Goal: Information Seeking & Learning: Learn about a topic

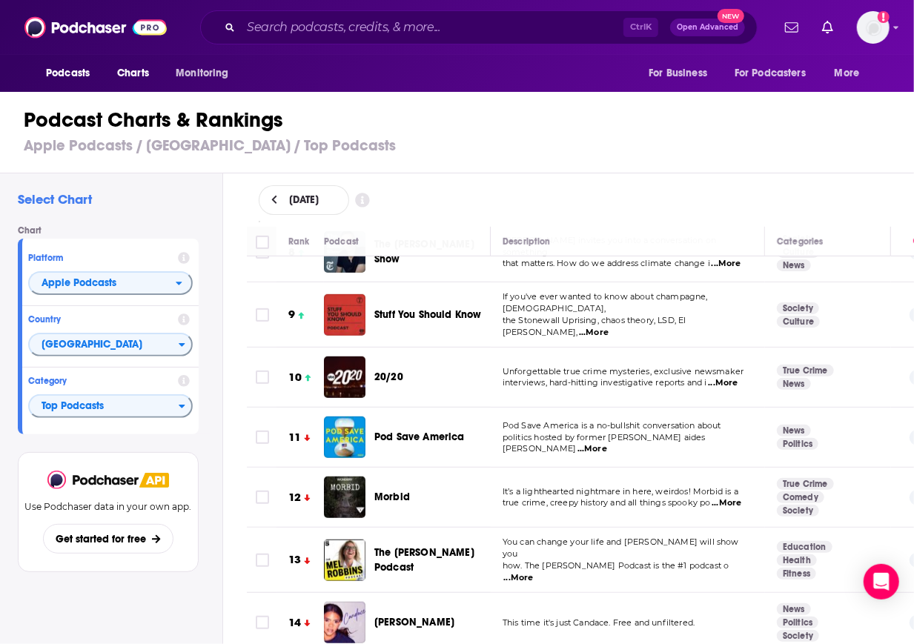
scroll to position [424, 0]
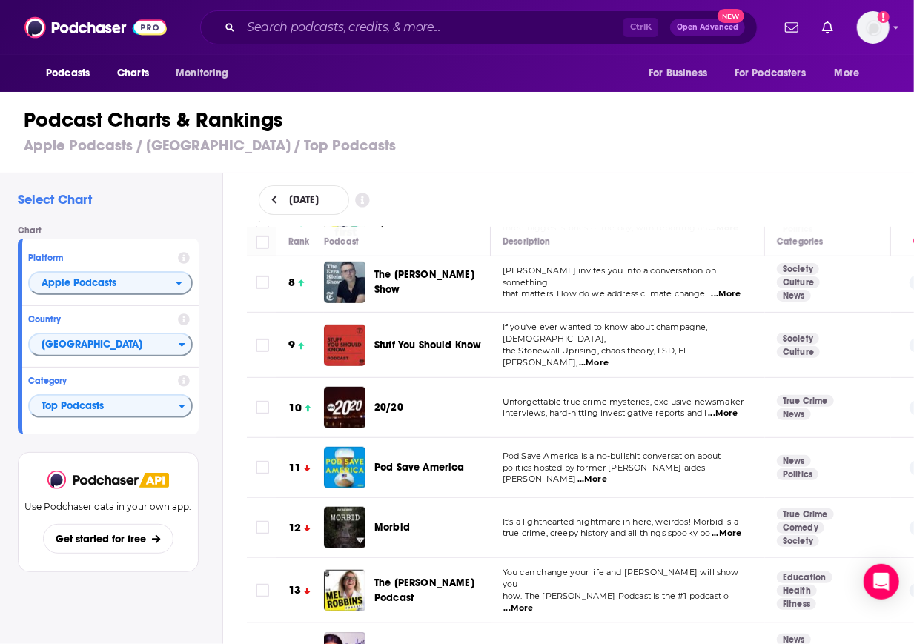
click at [719, 134] on div "Podcast Charts & Rankings Apple Podcasts / United States / Top Podcasts" at bounding box center [463, 131] width 927 height 85
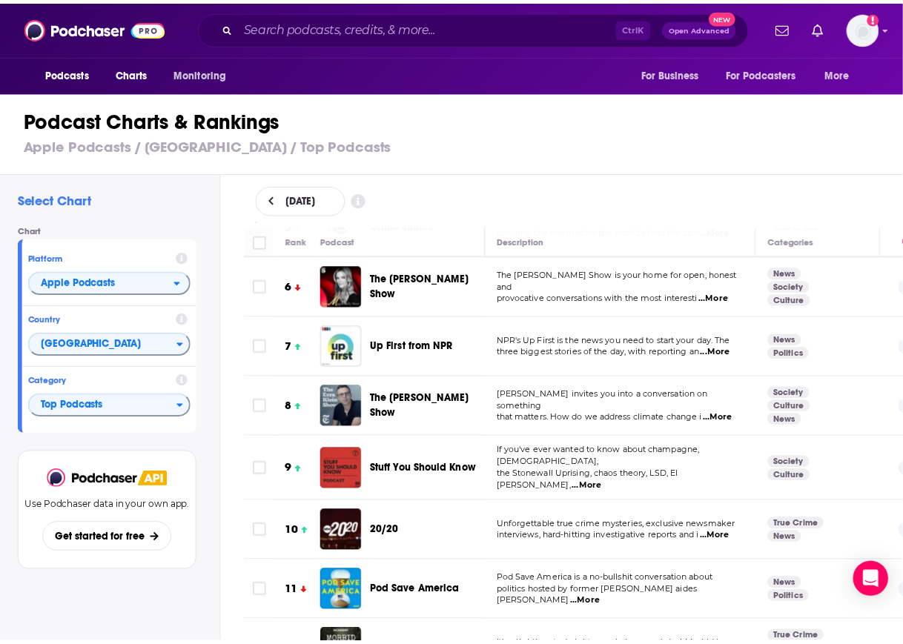
scroll to position [297, 0]
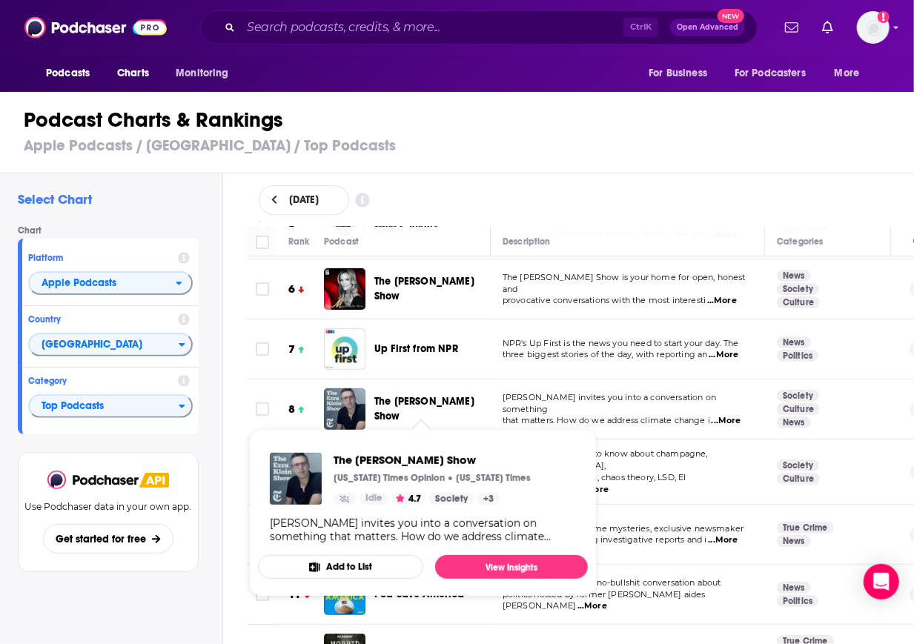
click at [400, 406] on span "The [PERSON_NAME] Show" at bounding box center [424, 408] width 100 height 27
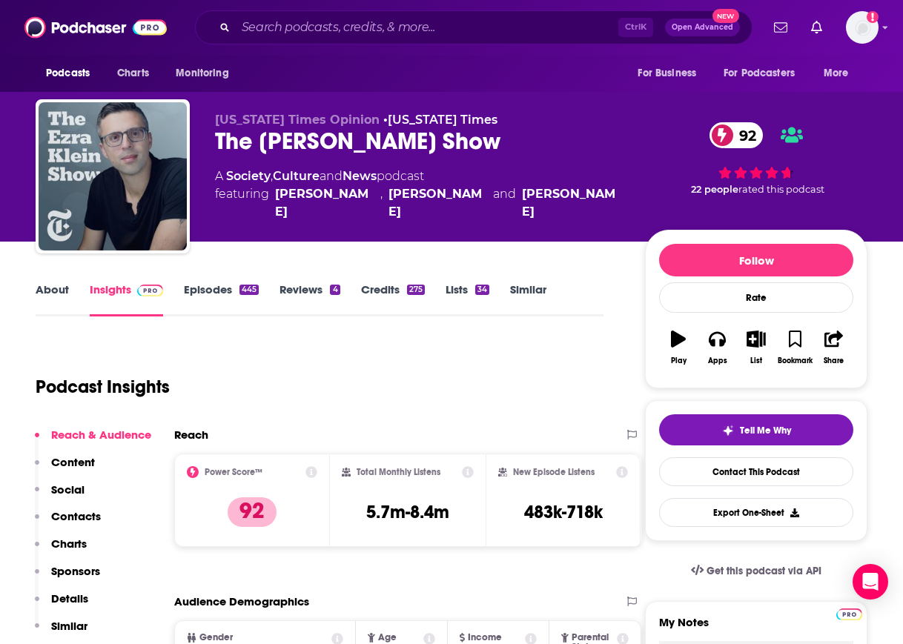
click at [59, 543] on p "Charts" at bounding box center [69, 544] width 36 height 14
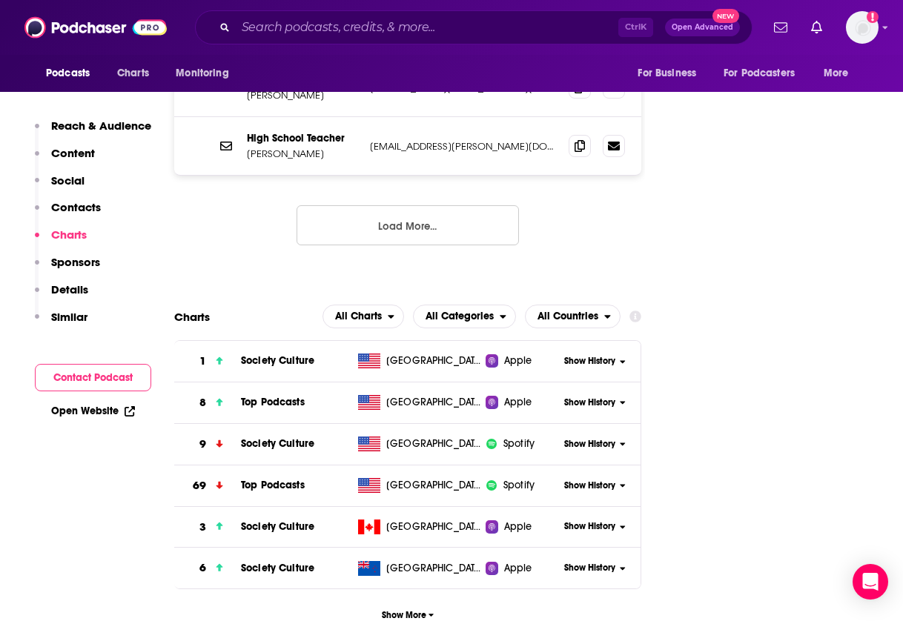
scroll to position [1752, 0]
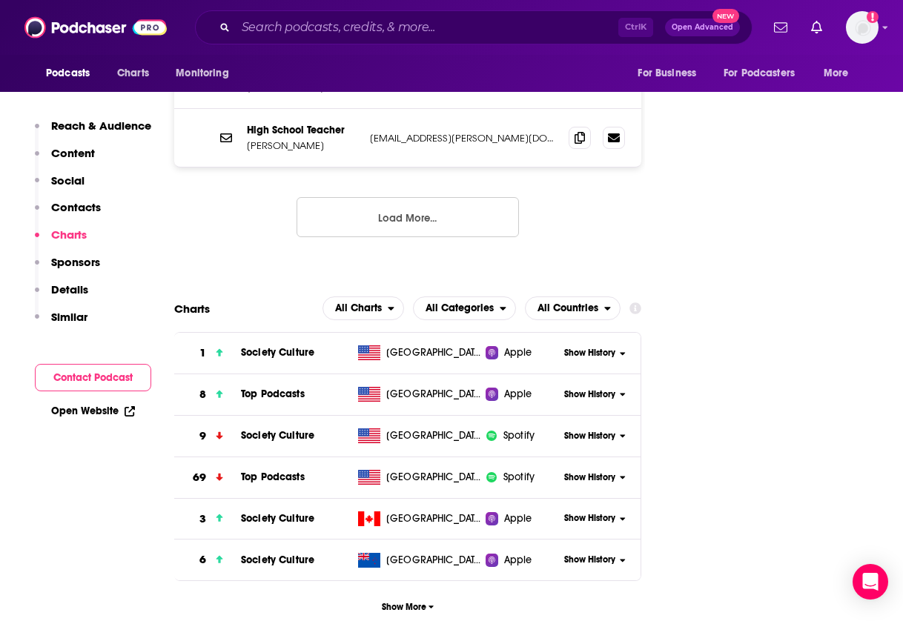
click at [575, 388] on span "Show History" at bounding box center [589, 394] width 51 height 13
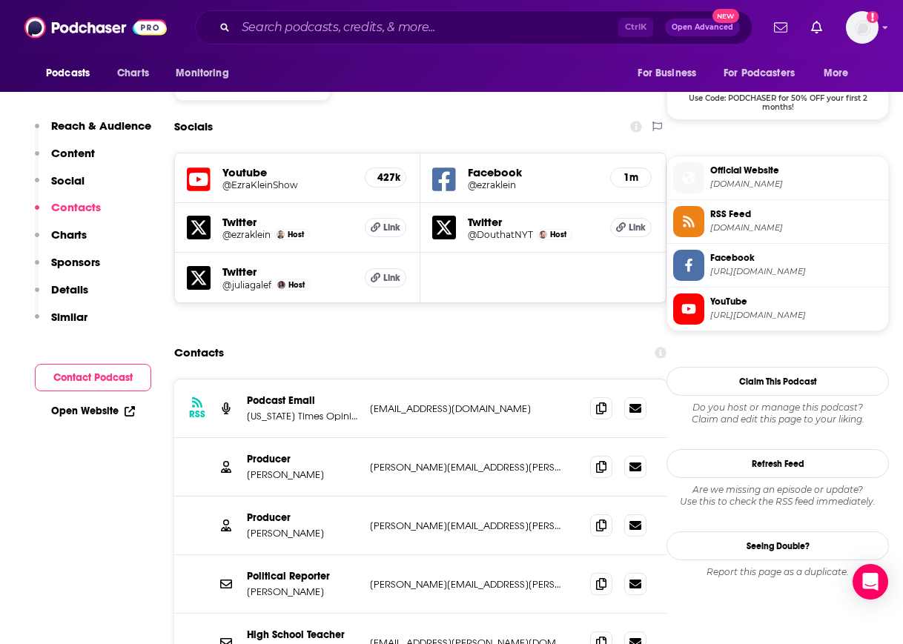
scroll to position [1246, 0]
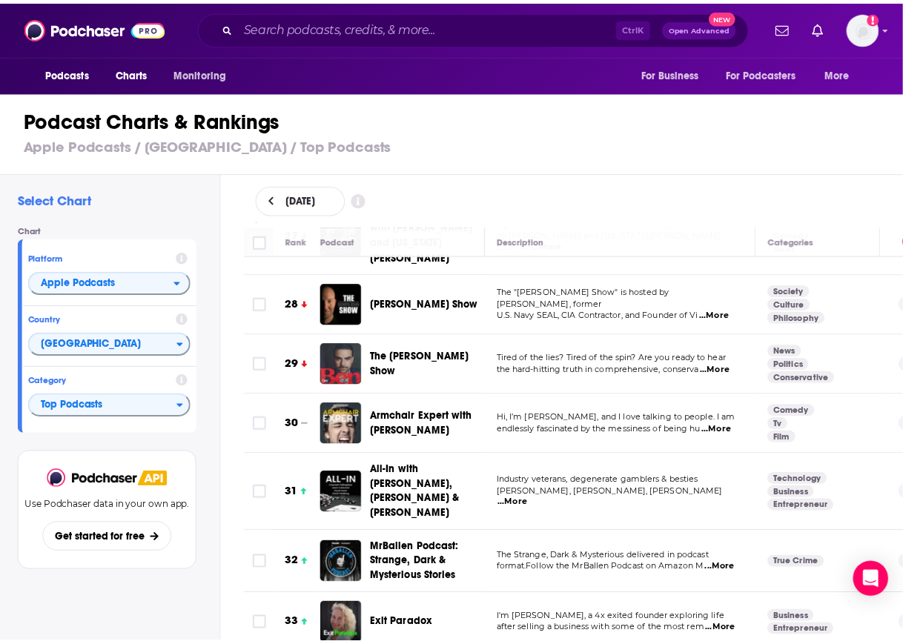
scroll to position [1727, 0]
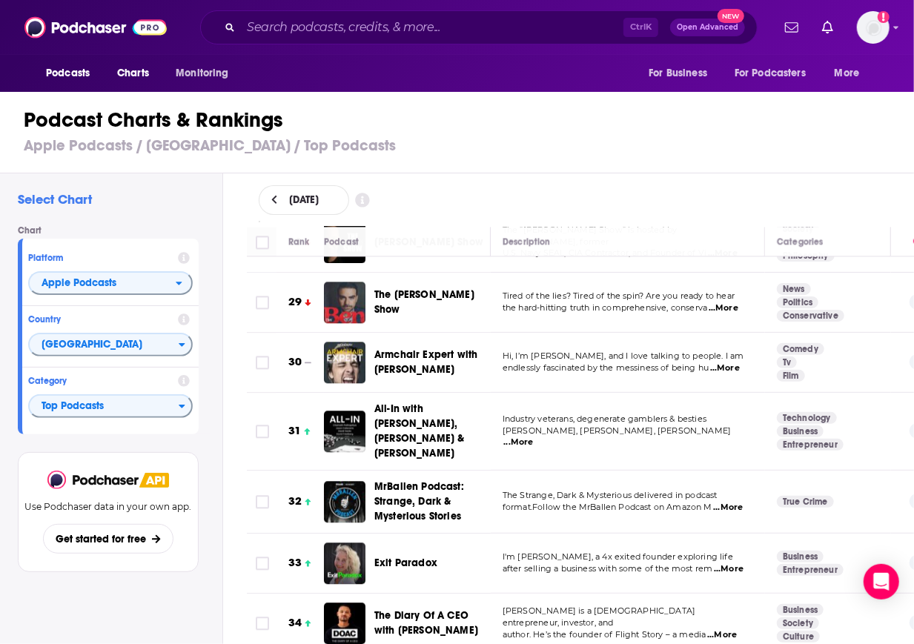
click at [386, 557] on span "Exit Paradox" at bounding box center [405, 563] width 63 height 13
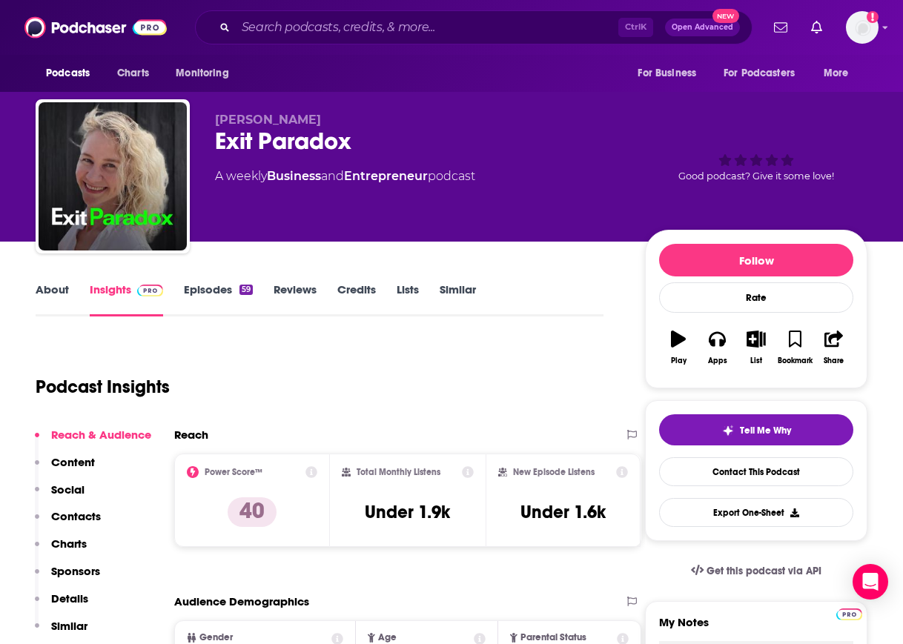
click at [74, 540] on p "Charts" at bounding box center [69, 544] width 36 height 14
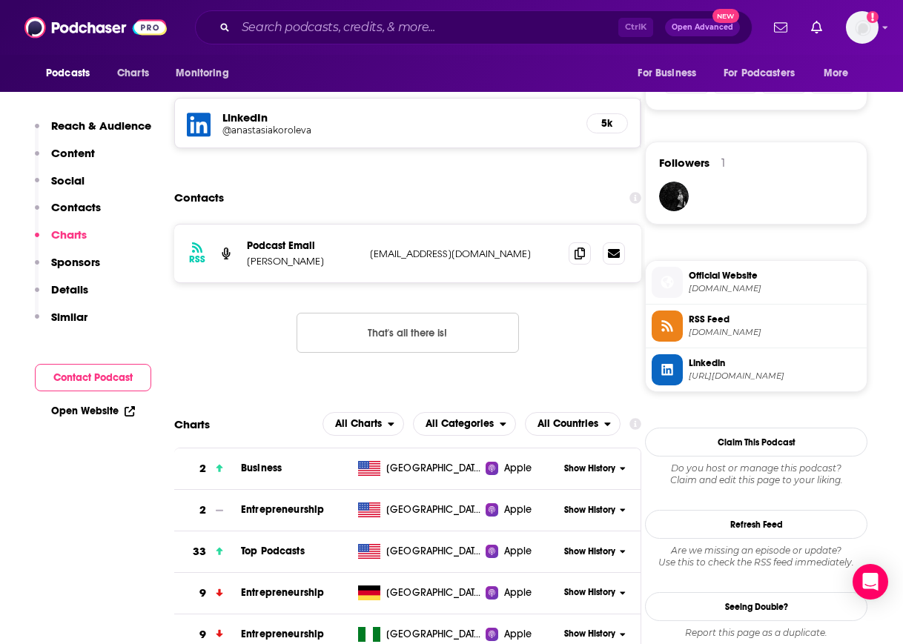
scroll to position [1204, 0]
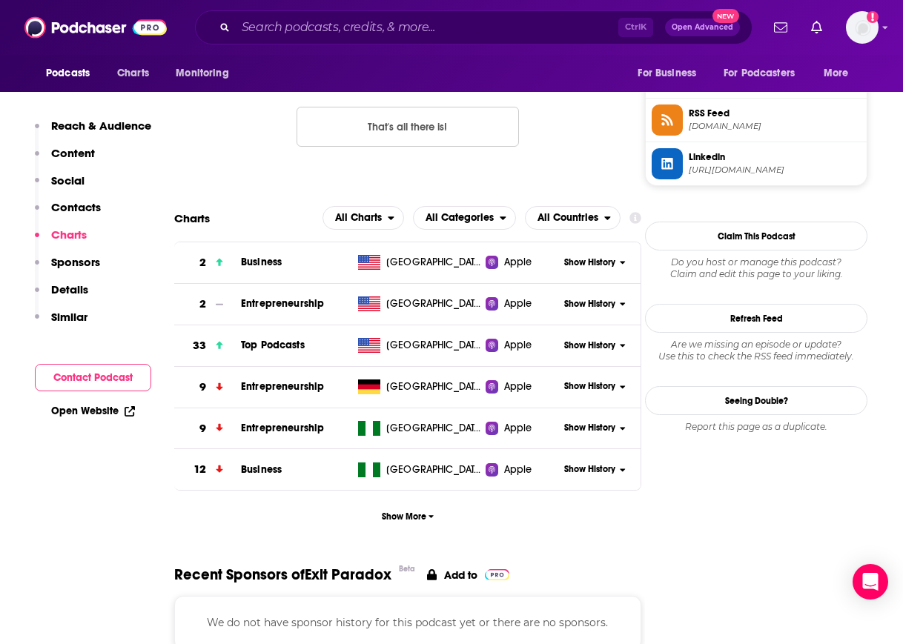
click at [575, 345] on span "Show History" at bounding box center [589, 346] width 51 height 13
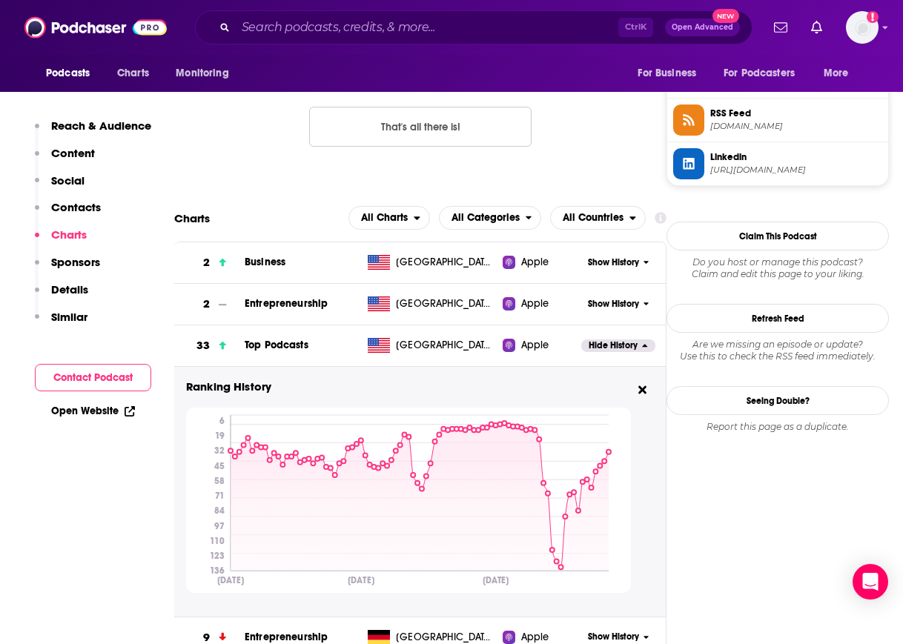
scroll to position [1251, 0]
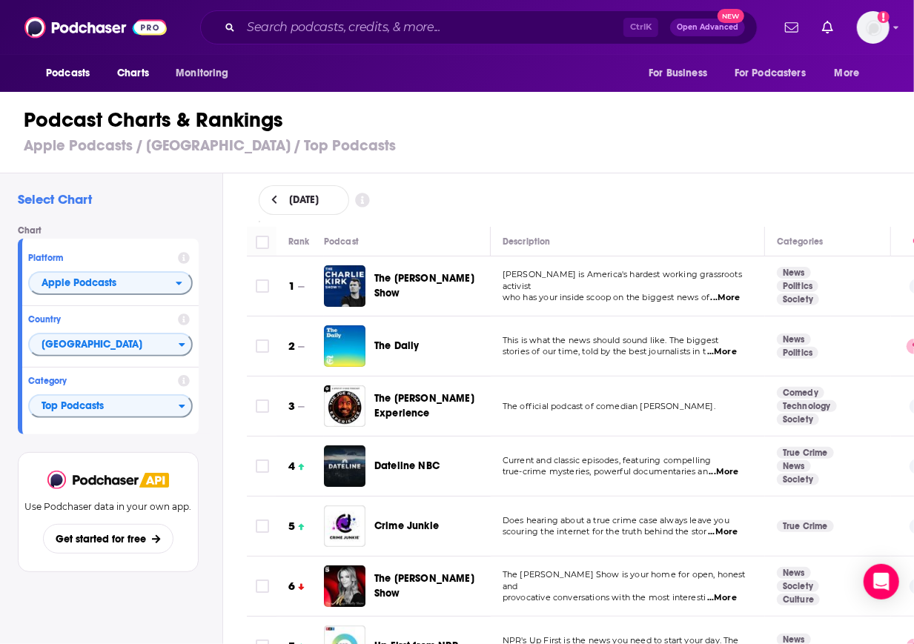
click at [821, 166] on div "Podcast Charts & Rankings Apple Podcasts / United States / Top Podcasts" at bounding box center [463, 131] width 927 height 85
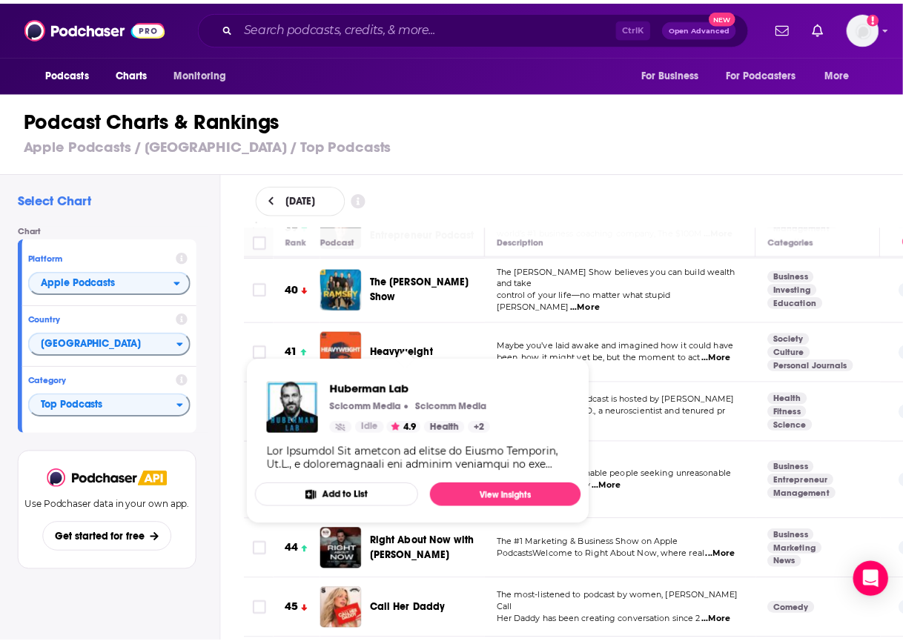
scroll to position [2389, 0]
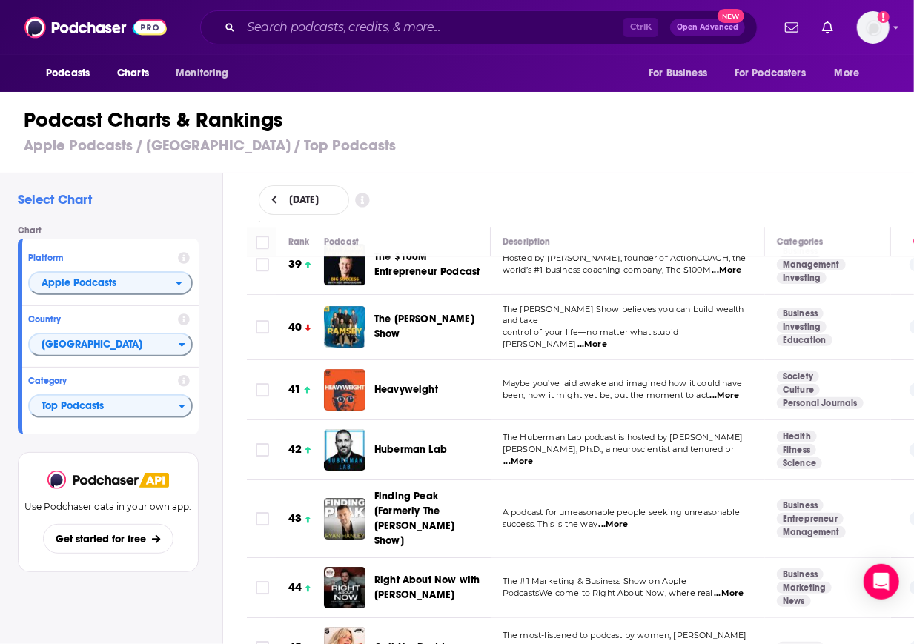
click at [406, 383] on span "Heavyweight" at bounding box center [406, 389] width 64 height 13
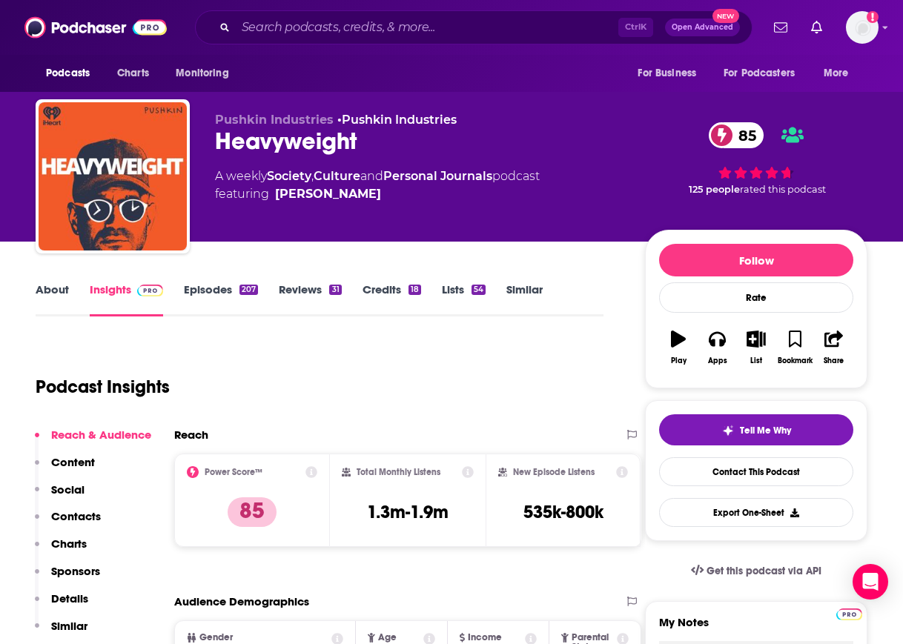
click at [68, 540] on p "Charts" at bounding box center [69, 544] width 36 height 14
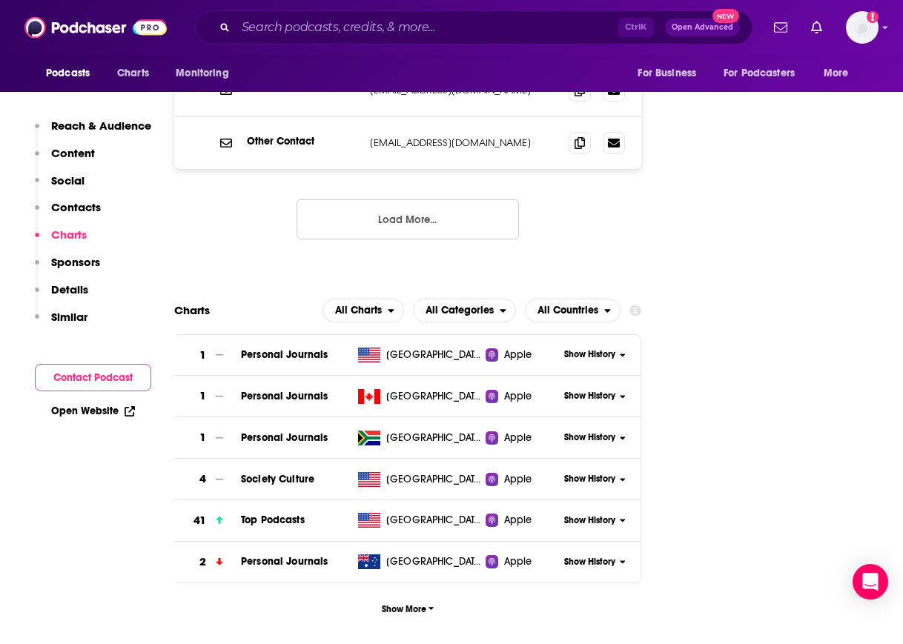
scroll to position [1682, 0]
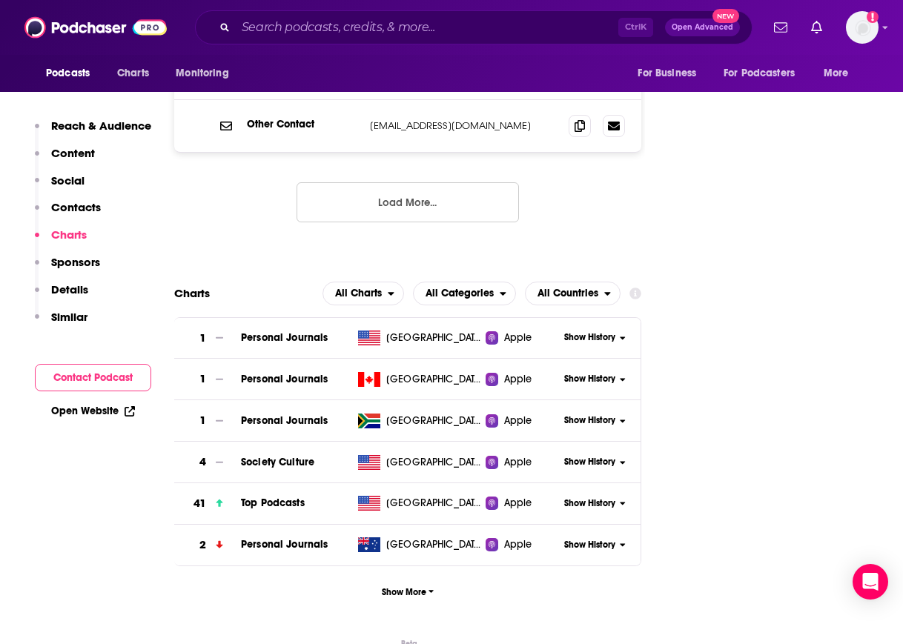
click at [574, 497] on span "Show History" at bounding box center [589, 503] width 51 height 13
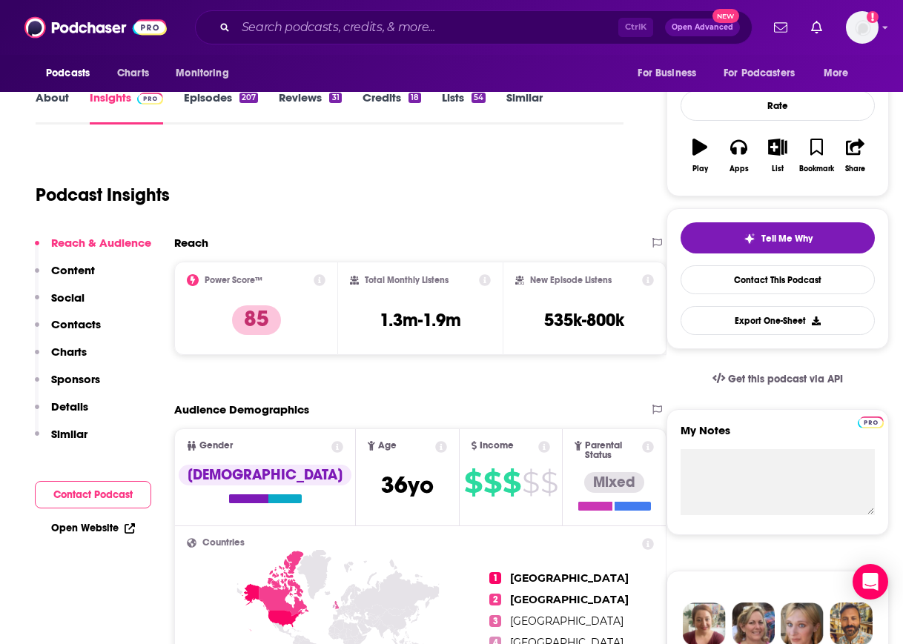
scroll to position [0, 0]
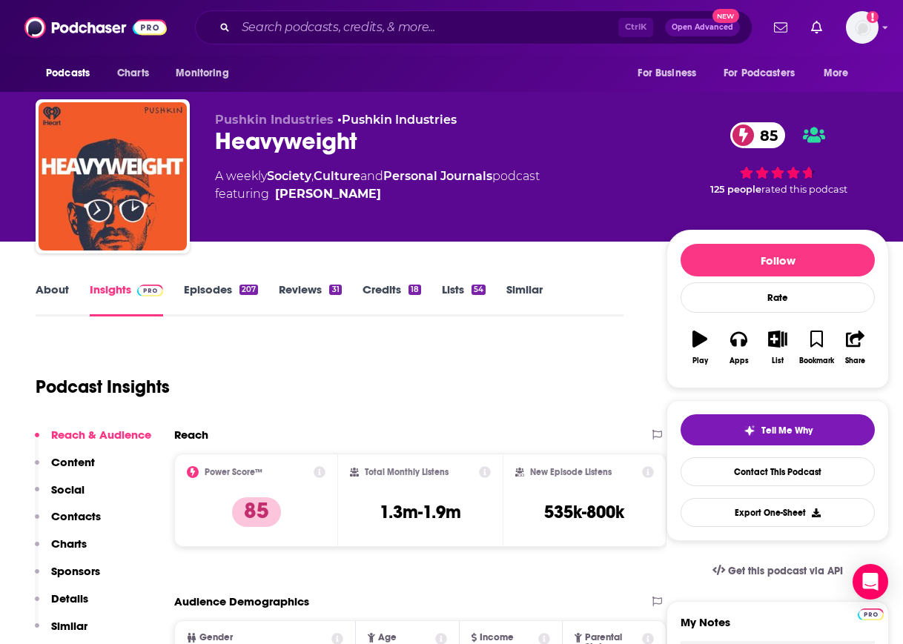
click at [265, 133] on div "Heavyweight 85" at bounding box center [429, 141] width 428 height 29
copy h2 "Heavyweight"
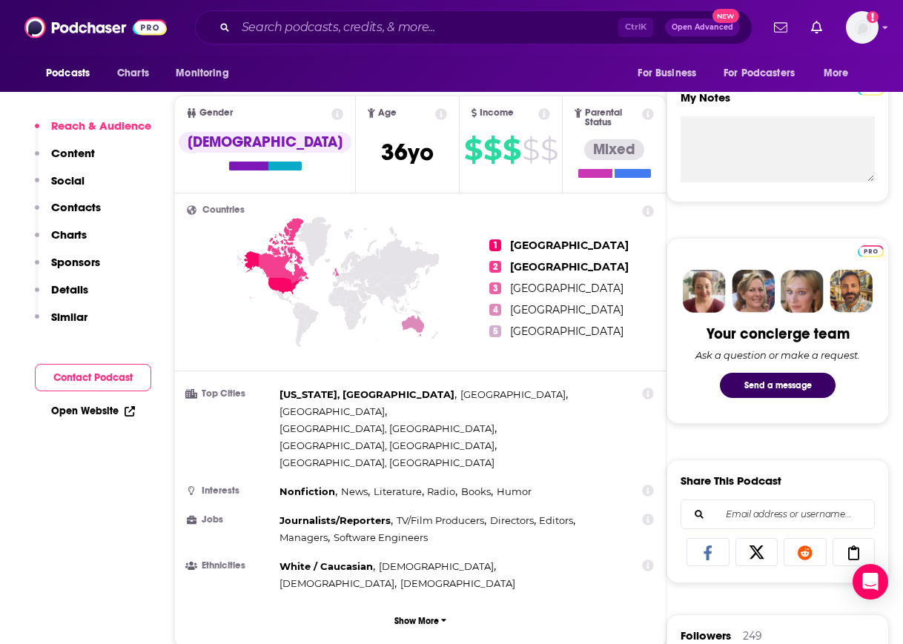
click at [76, 228] on p "Charts" at bounding box center [69, 235] width 36 height 14
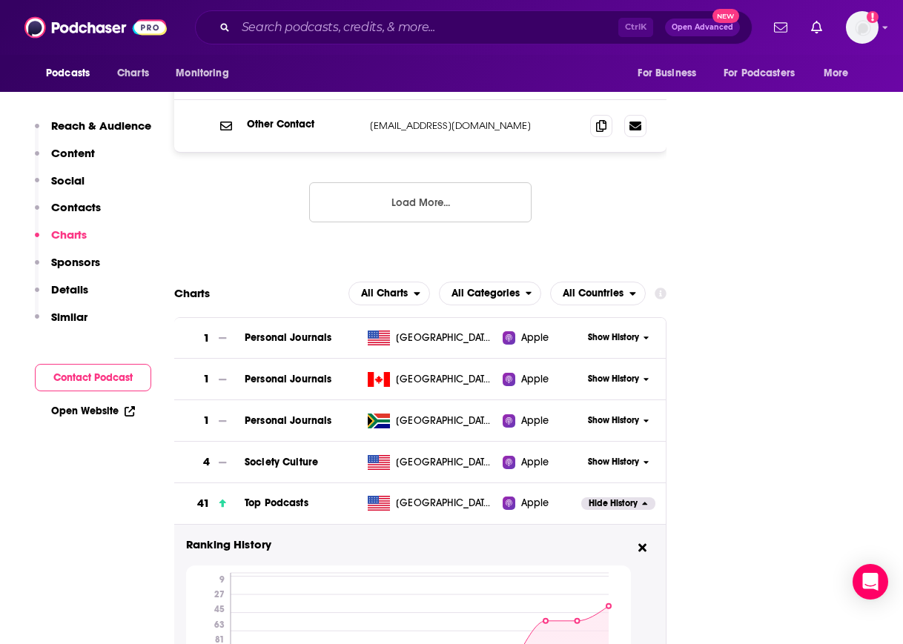
scroll to position [1817, 0]
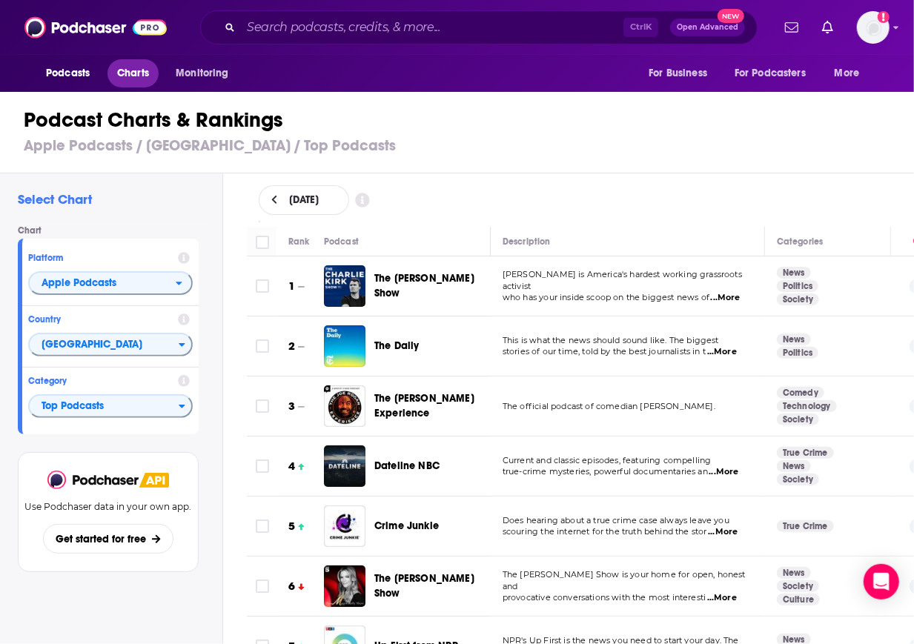
click at [123, 72] on span "Charts" at bounding box center [133, 73] width 32 height 21
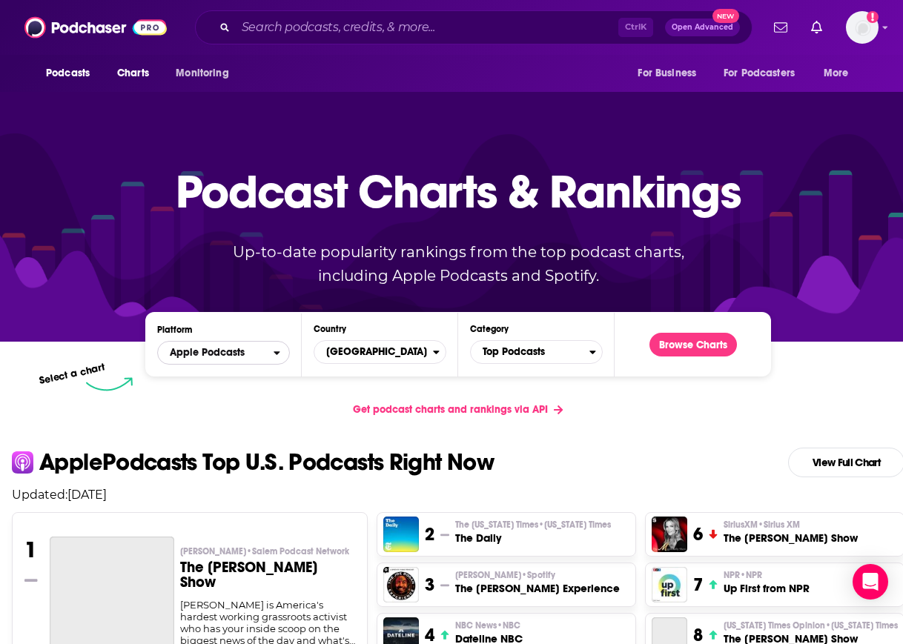
click at [266, 348] on span "Apple Podcasts" at bounding box center [216, 352] width 116 height 25
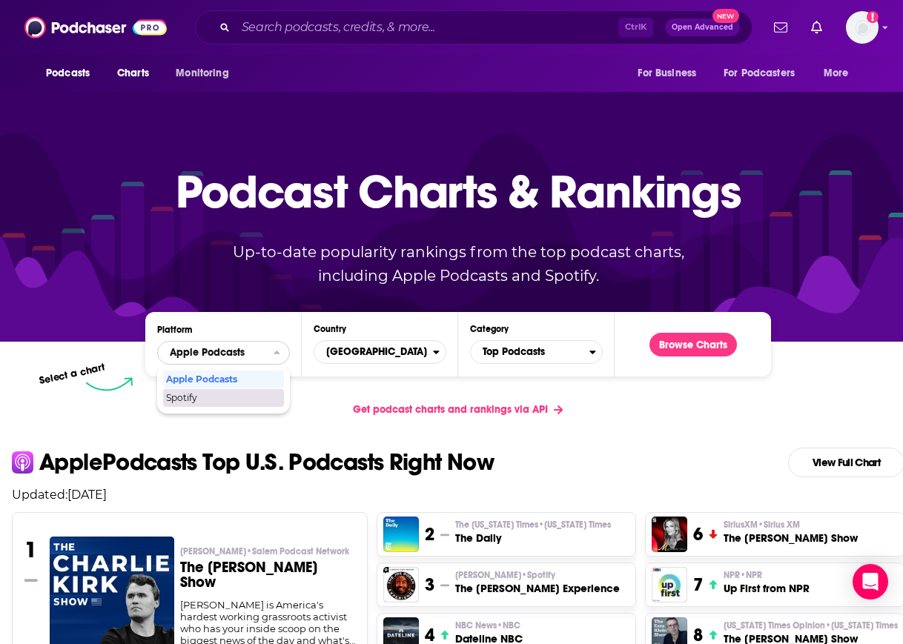
click at [242, 403] on div "Spotify" at bounding box center [223, 398] width 121 height 18
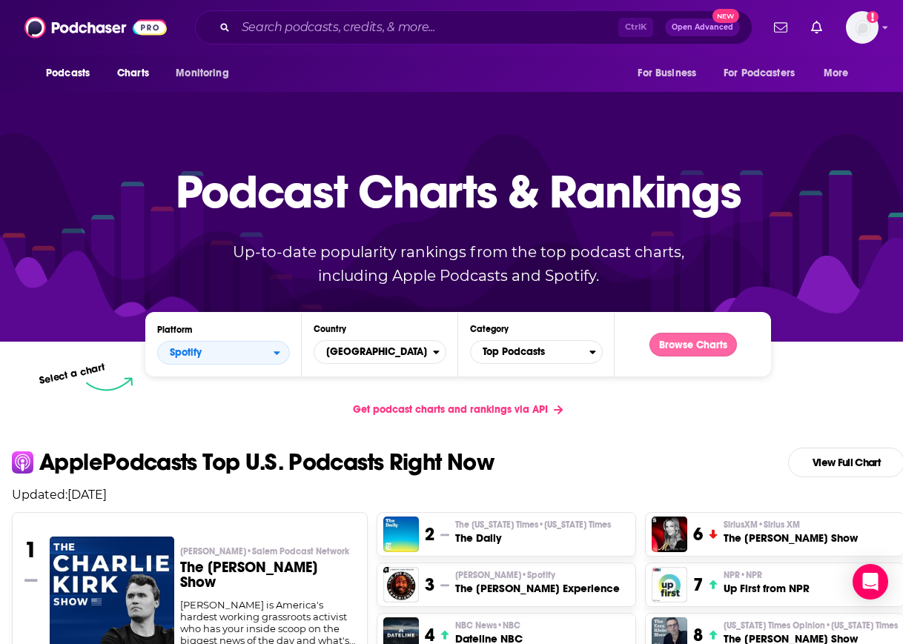
click at [682, 346] on button "Browse Charts" at bounding box center [692, 345] width 87 height 24
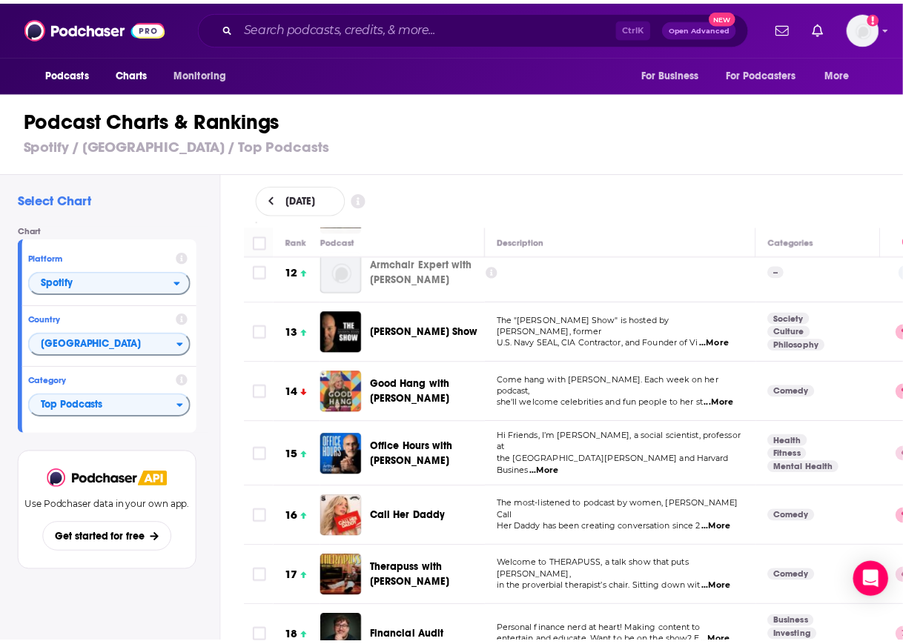
scroll to position [805, 0]
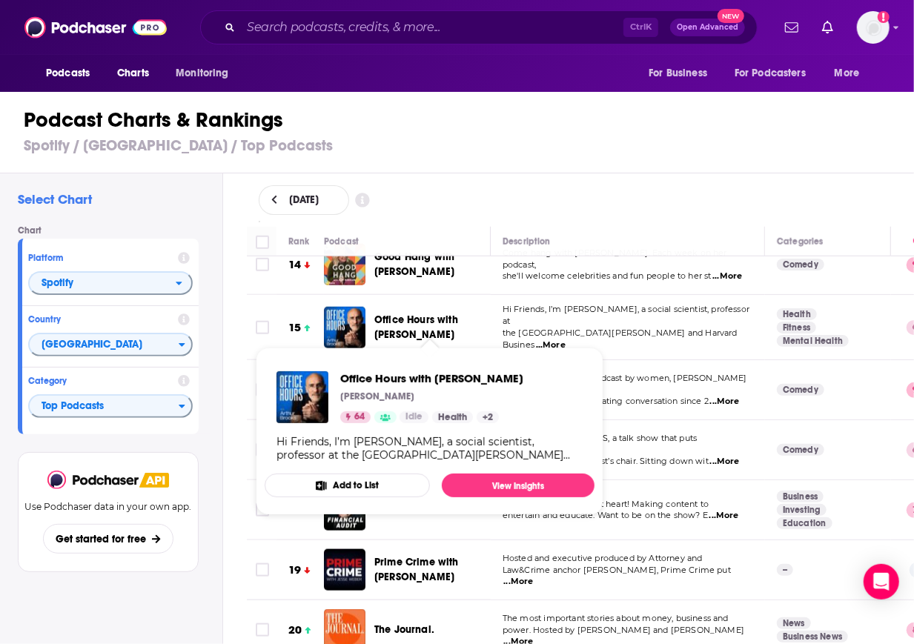
click at [396, 314] on span "Office Hours with [PERSON_NAME]" at bounding box center [416, 327] width 84 height 27
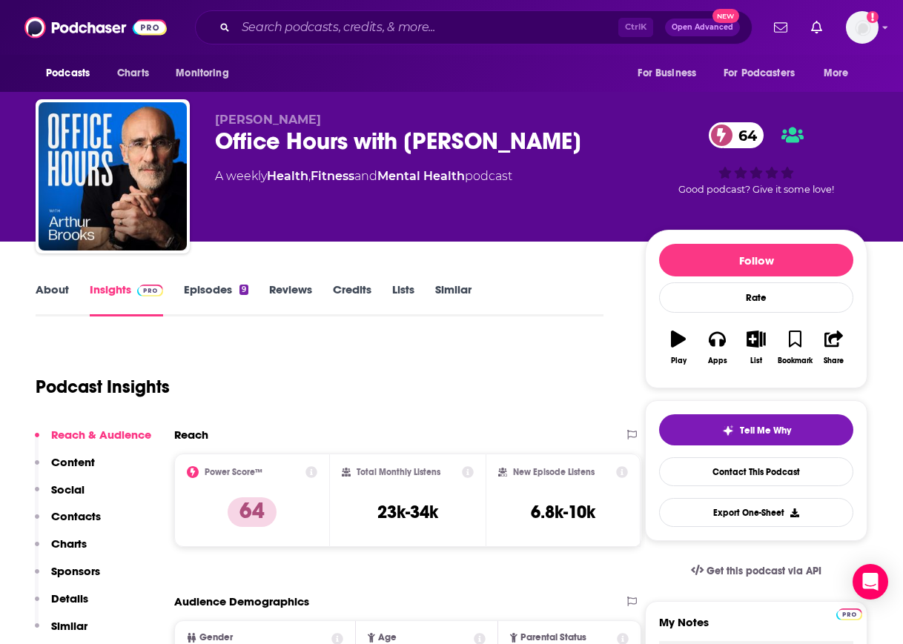
click at [378, 135] on div "Office Hours with [PERSON_NAME] 64" at bounding box center [418, 141] width 406 height 29
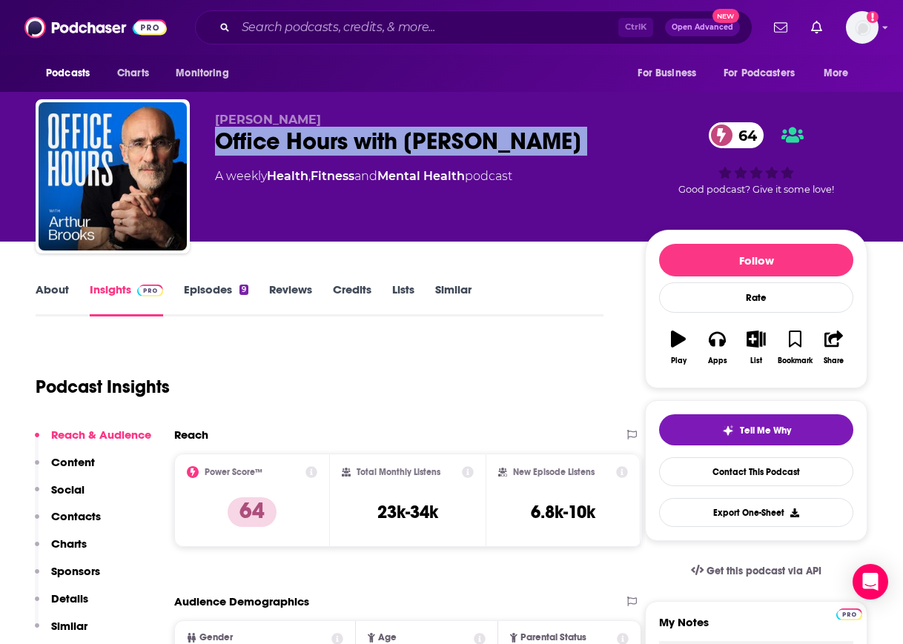
copy div "Office Hours with [PERSON_NAME] 64"
click at [72, 540] on p "Charts" at bounding box center [69, 544] width 36 height 14
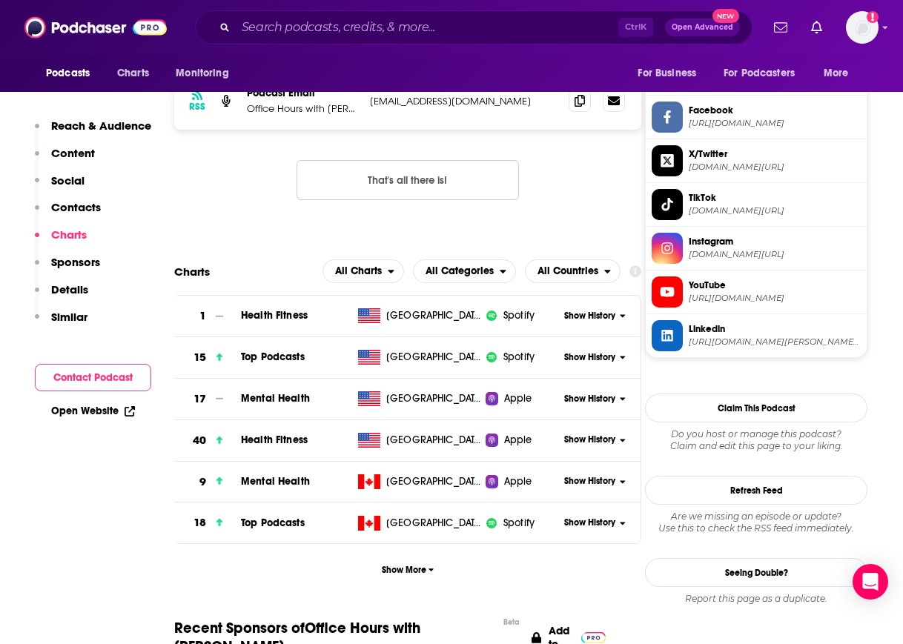
scroll to position [1304, 0]
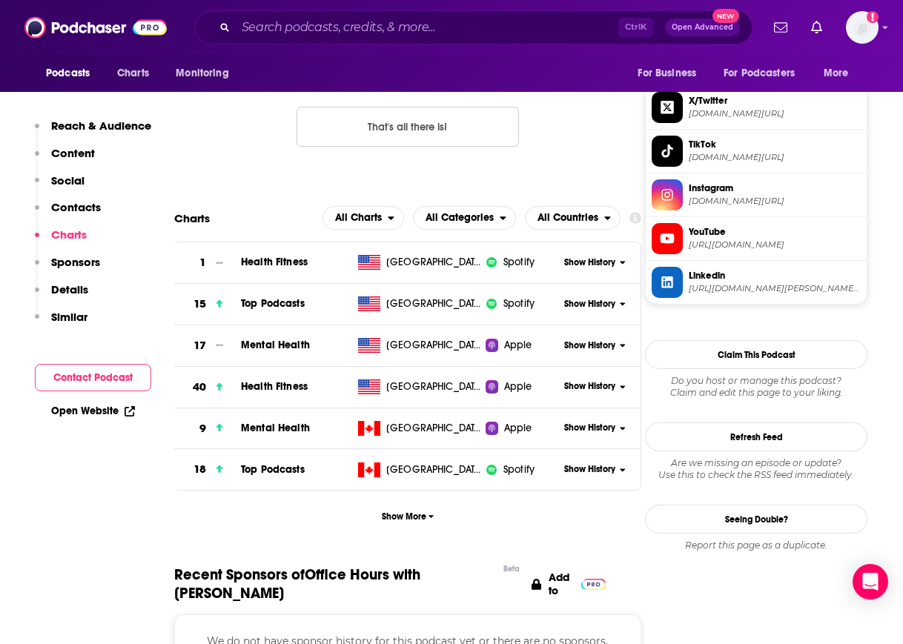
click at [599, 301] on span "Show History" at bounding box center [589, 304] width 51 height 13
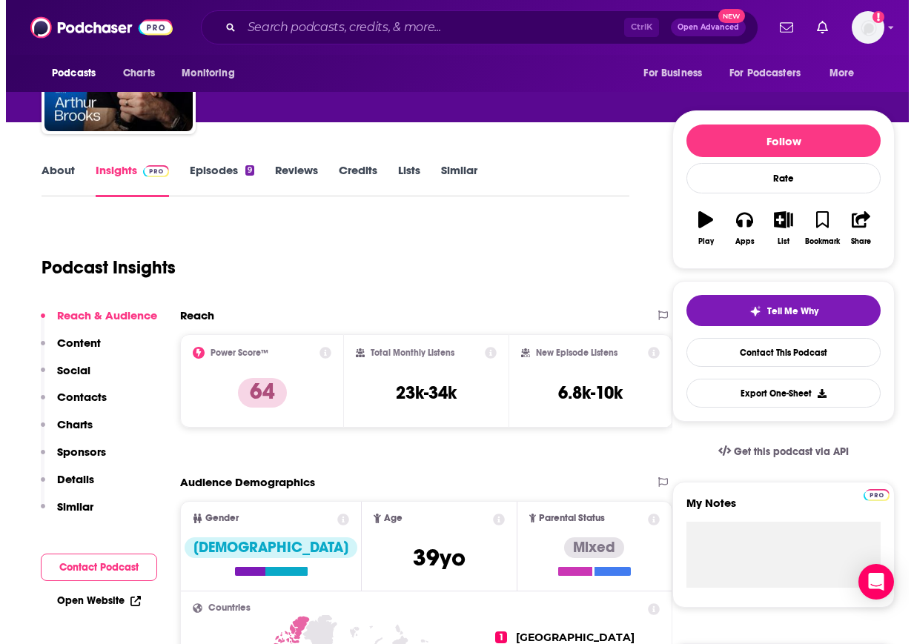
scroll to position [0, 0]
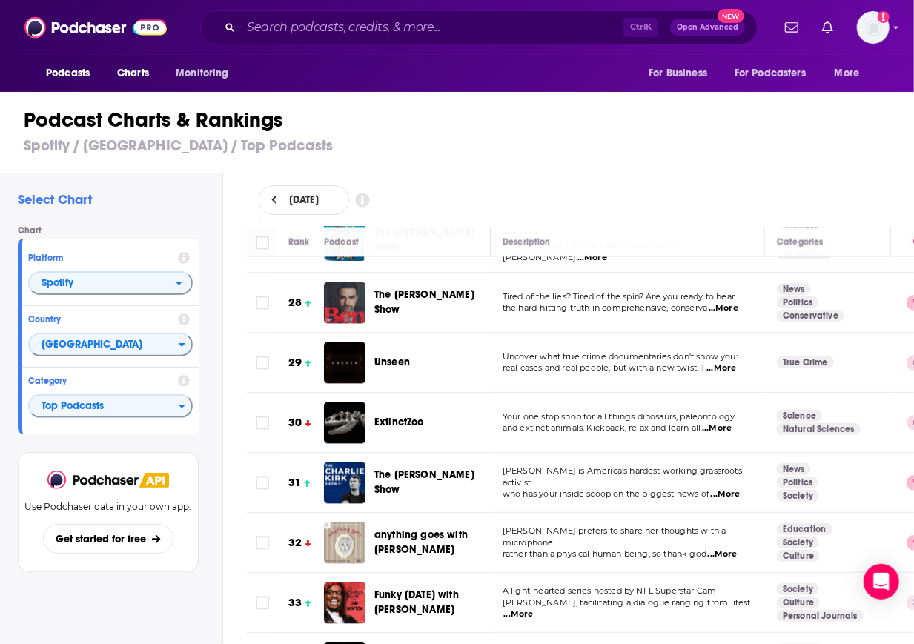
scroll to position [1610, 0]
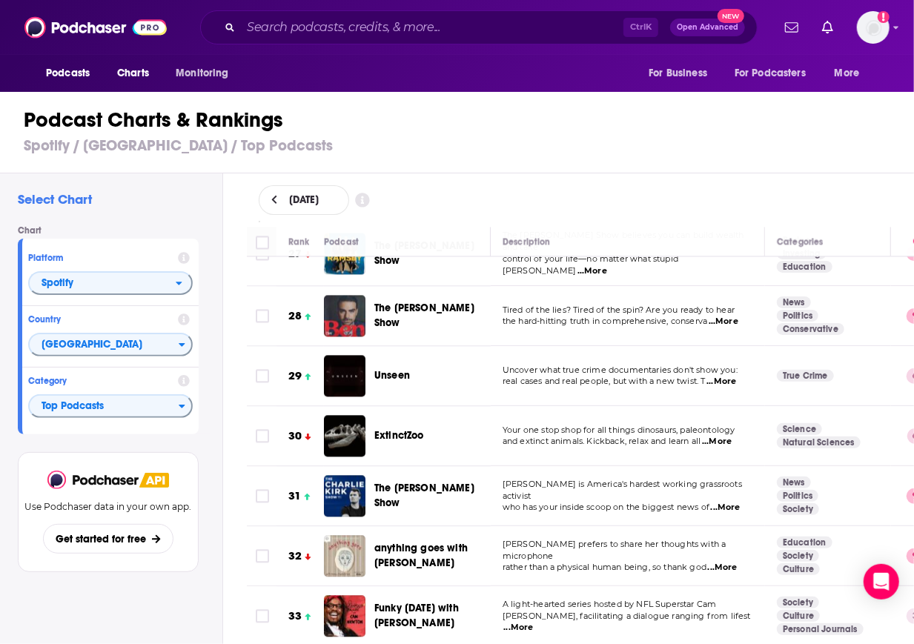
click at [818, 122] on h1 "Podcast Charts & Rankings" at bounding box center [463, 120] width 879 height 27
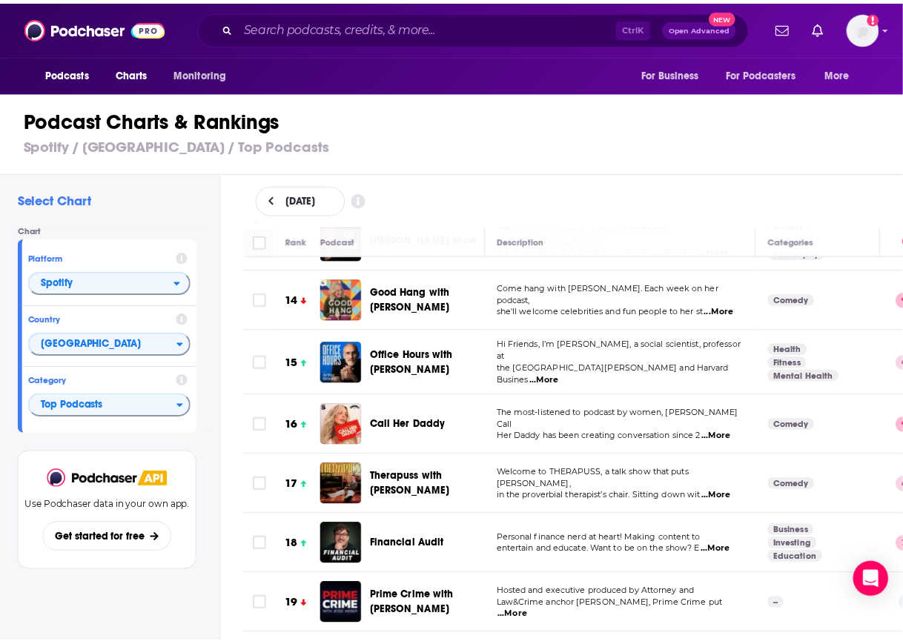
scroll to position [767, 0]
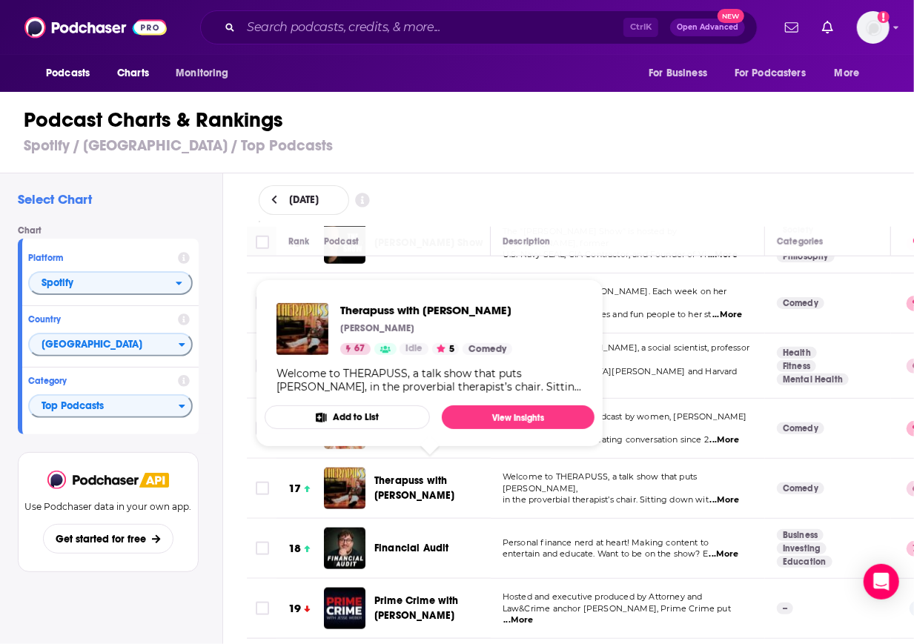
click at [420, 474] on span "Therapuss with [PERSON_NAME]" at bounding box center [414, 487] width 80 height 27
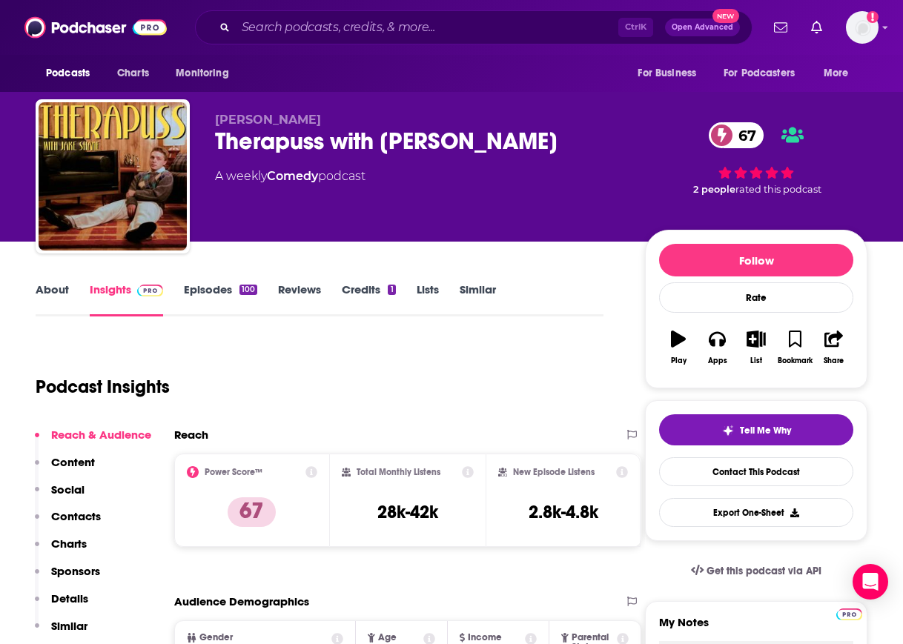
click at [272, 147] on div "Therapuss with [PERSON_NAME] 67" at bounding box center [418, 141] width 406 height 29
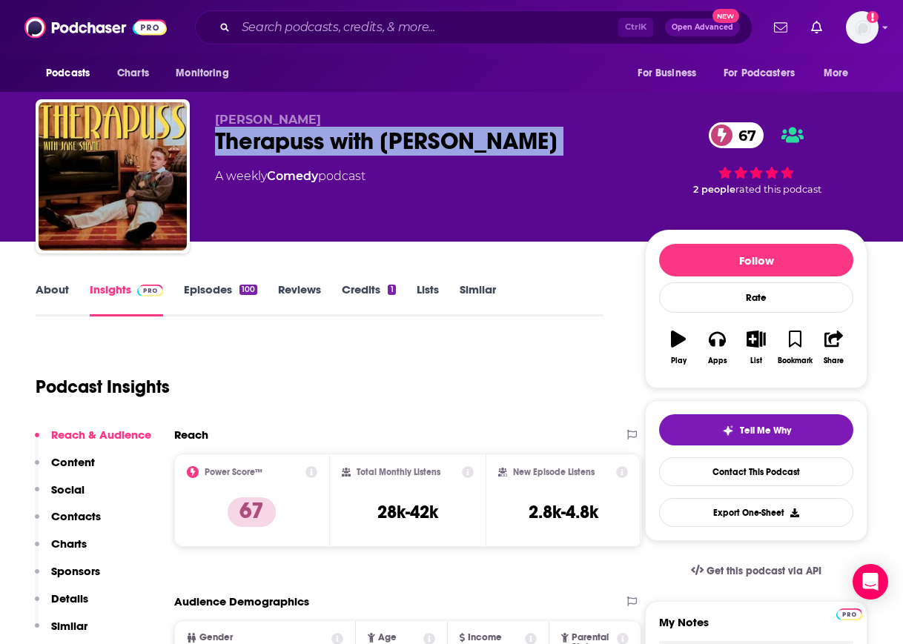
copy div "Therapuss with [PERSON_NAME] 67"
click at [68, 540] on p "Charts" at bounding box center [69, 544] width 36 height 14
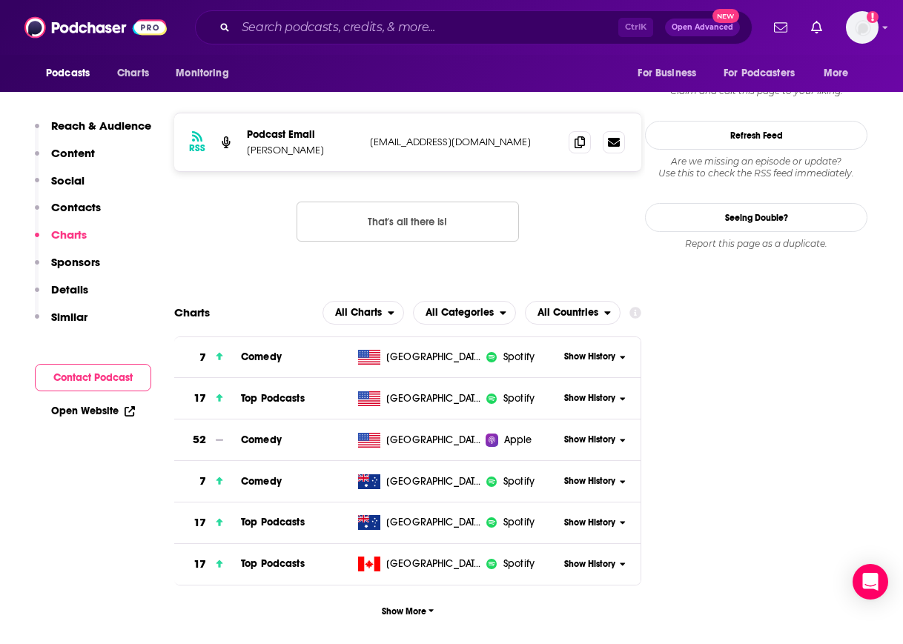
scroll to position [1432, 0]
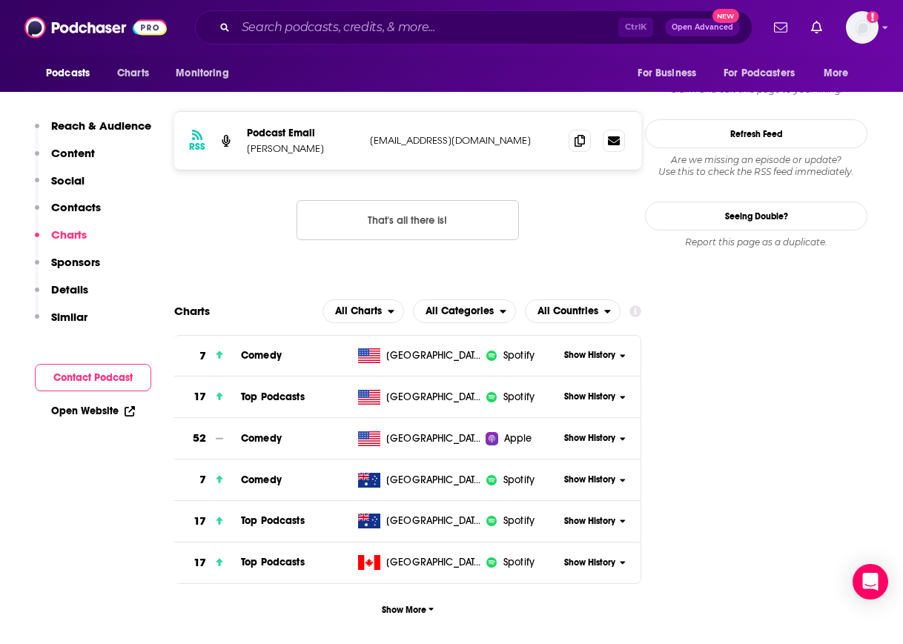
click at [590, 391] on span "Show History" at bounding box center [589, 397] width 51 height 13
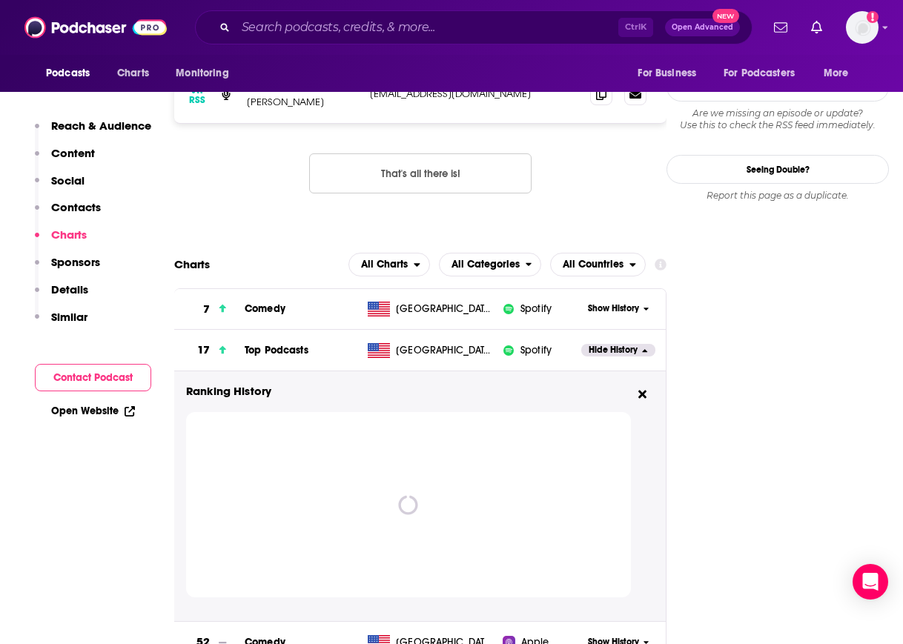
scroll to position [1480, 0]
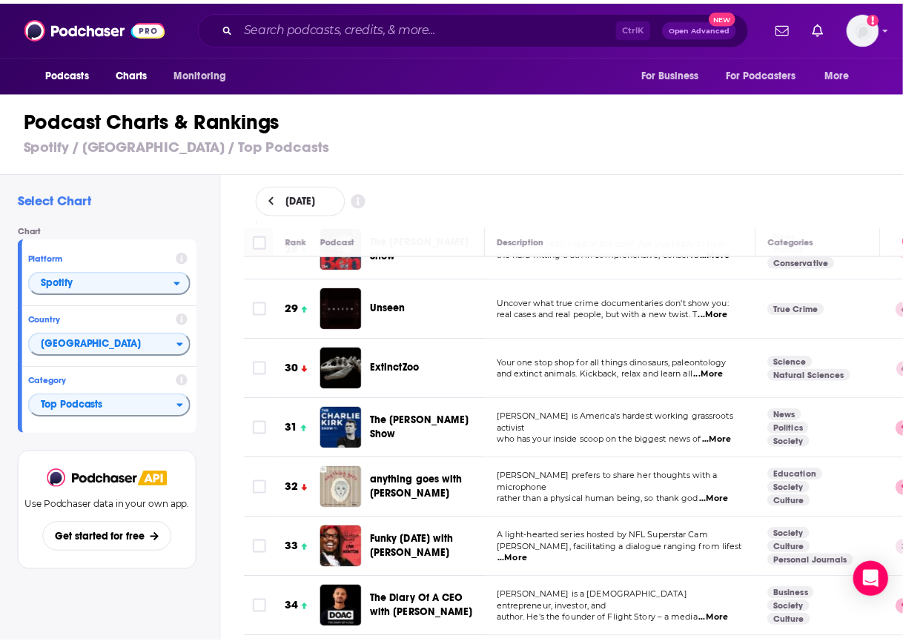
scroll to position [1824, 0]
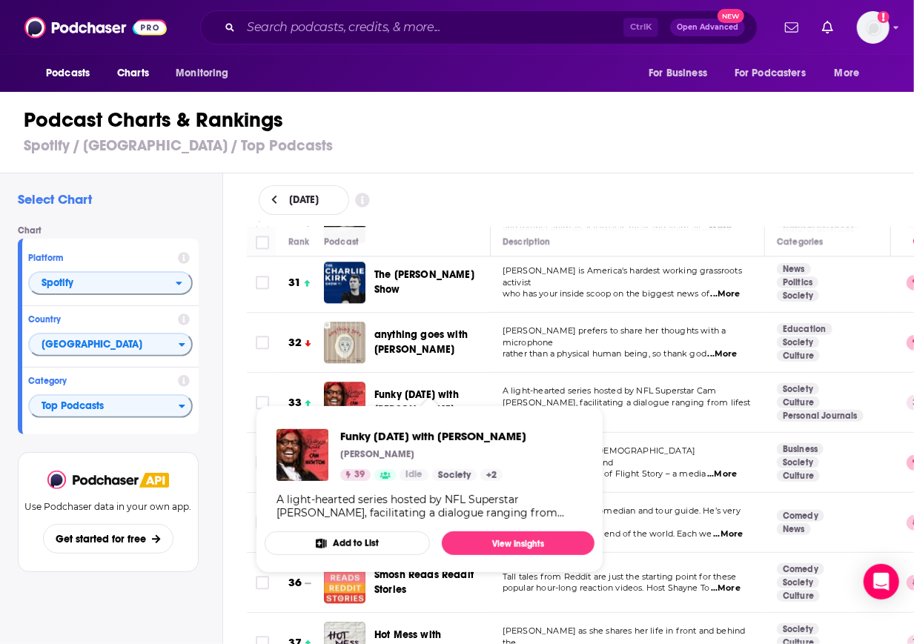
click at [390, 388] on span "Funky [DATE] with [PERSON_NAME]" at bounding box center [416, 401] width 85 height 27
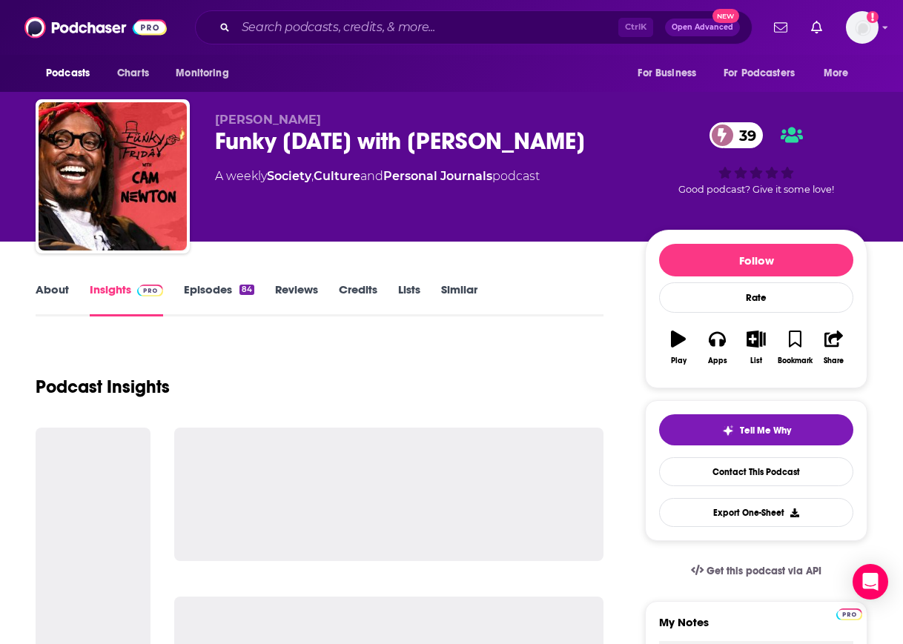
click at [289, 143] on div "Funky [DATE] with [PERSON_NAME] 39" at bounding box center [418, 141] width 406 height 29
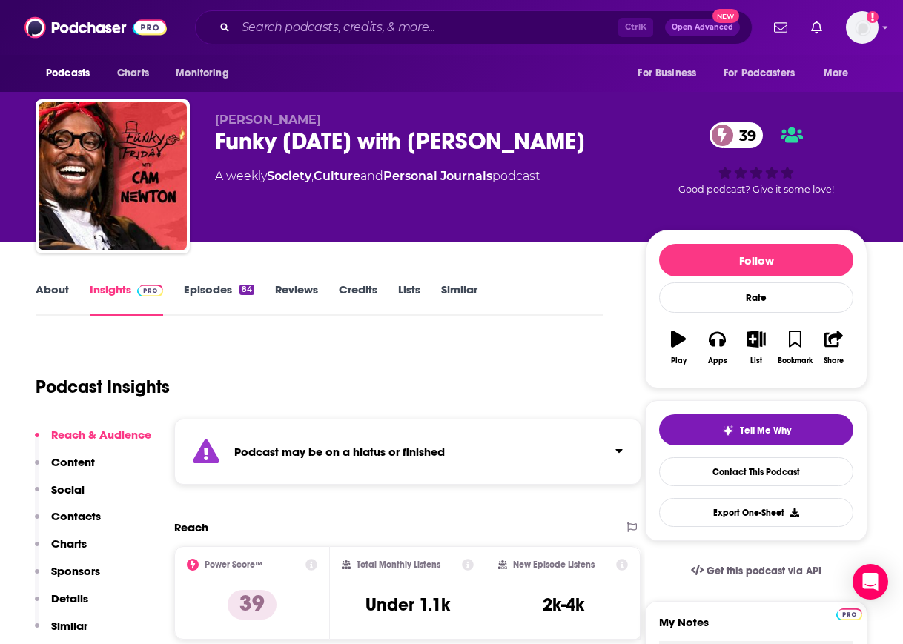
click at [289, 143] on div "Funky [DATE] with [PERSON_NAME] 39" at bounding box center [418, 141] width 406 height 29
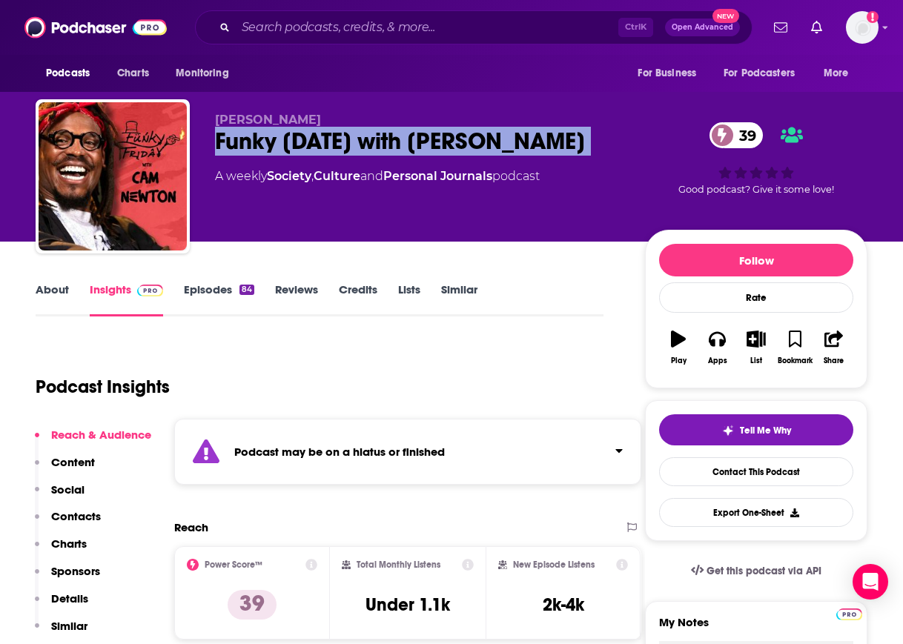
copy div "Funky [DATE] with [PERSON_NAME] 39"
click at [69, 543] on p "Charts" at bounding box center [69, 544] width 36 height 14
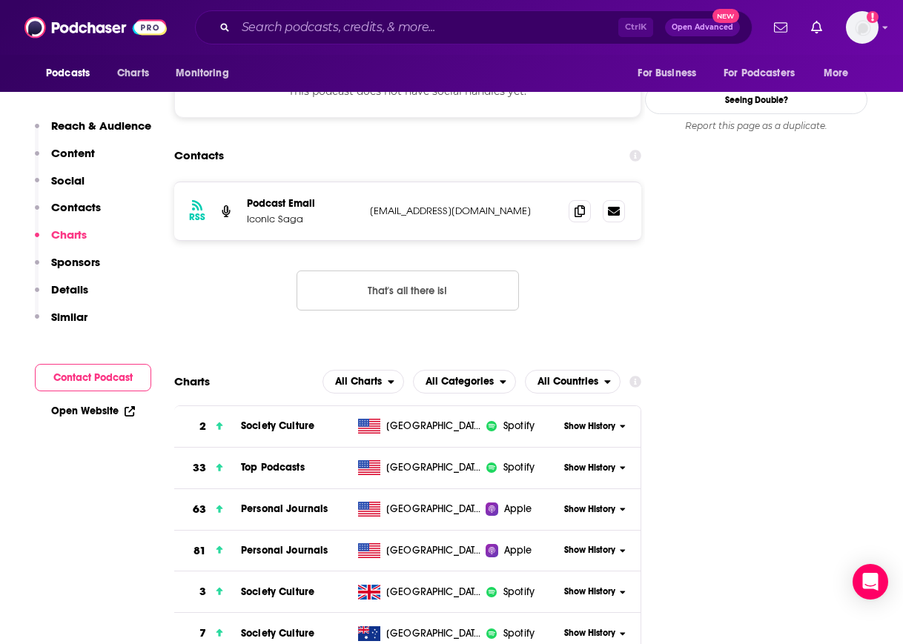
scroll to position [1549, 0]
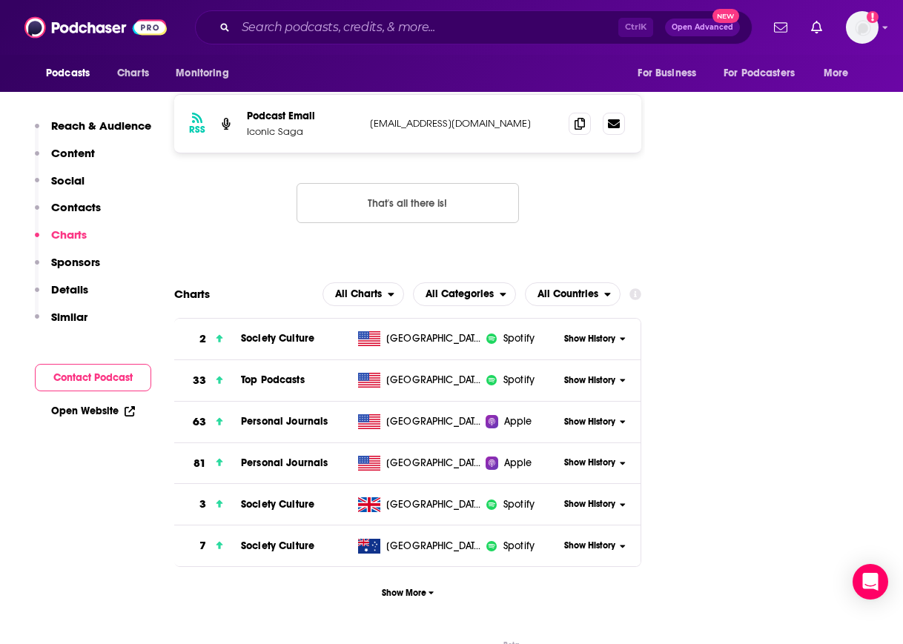
click at [578, 374] on span "Show History" at bounding box center [589, 380] width 51 height 13
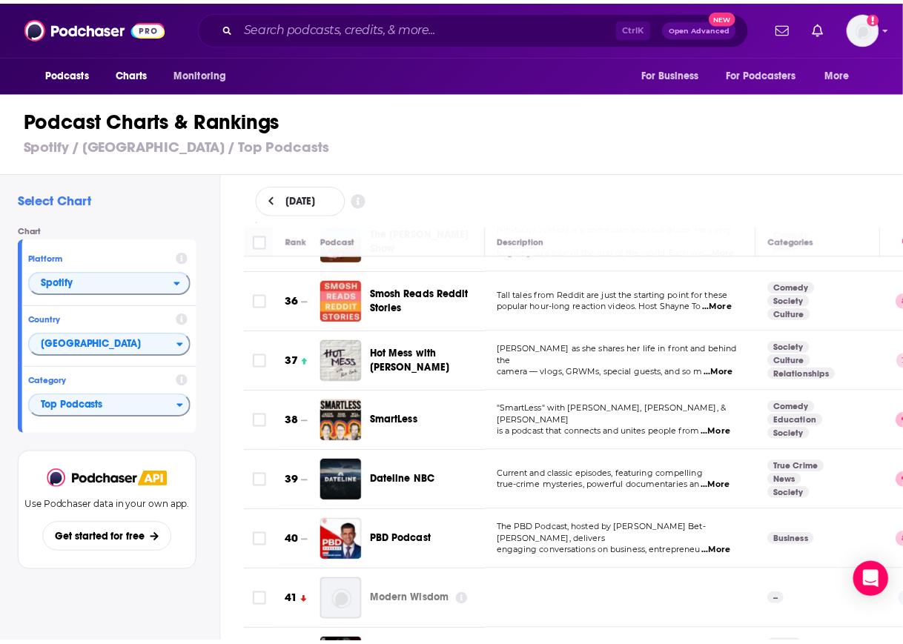
scroll to position [2102, 0]
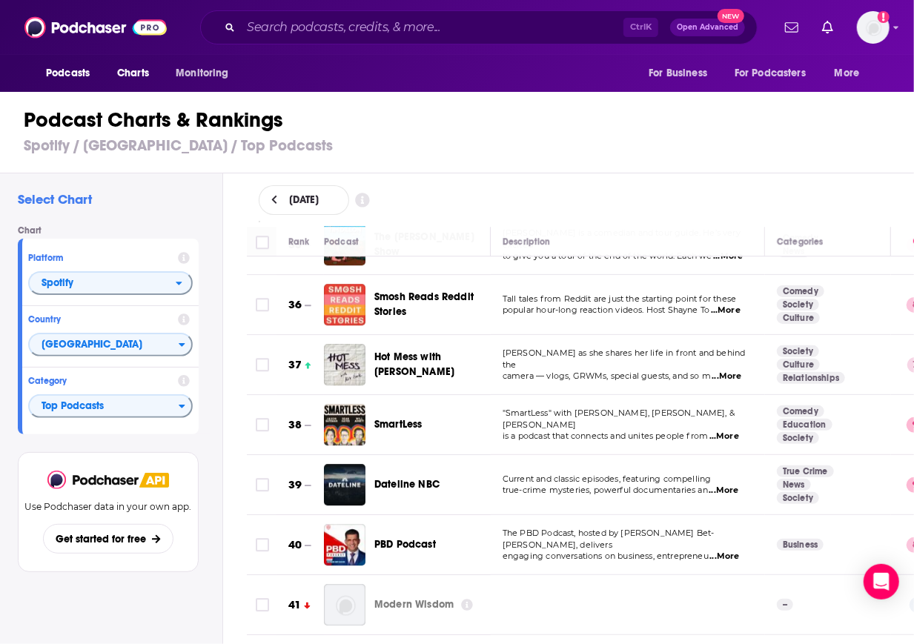
click at [382, 351] on span "Hot Mess with [PERSON_NAME]" at bounding box center [414, 364] width 80 height 27
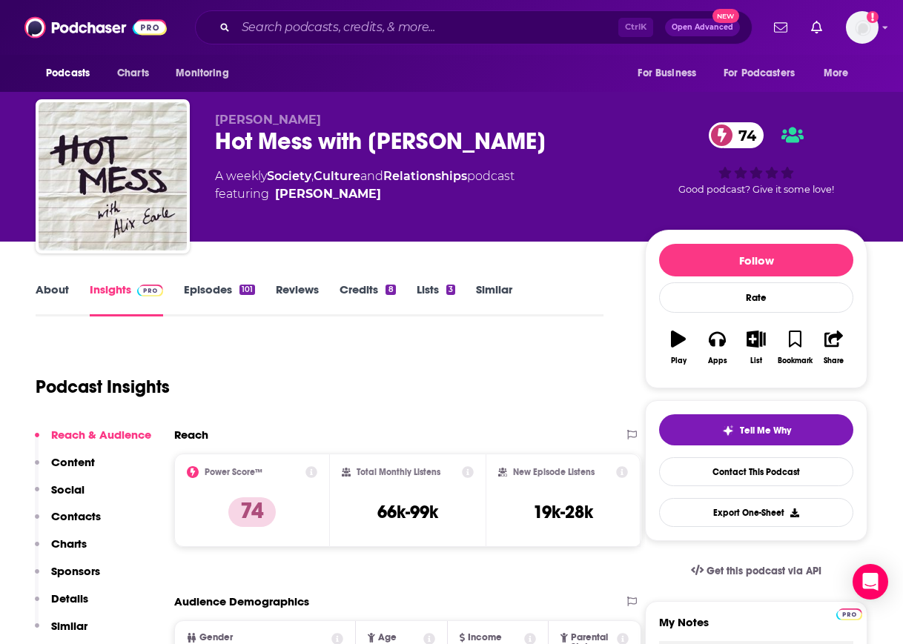
click at [65, 546] on p "Charts" at bounding box center [69, 544] width 36 height 14
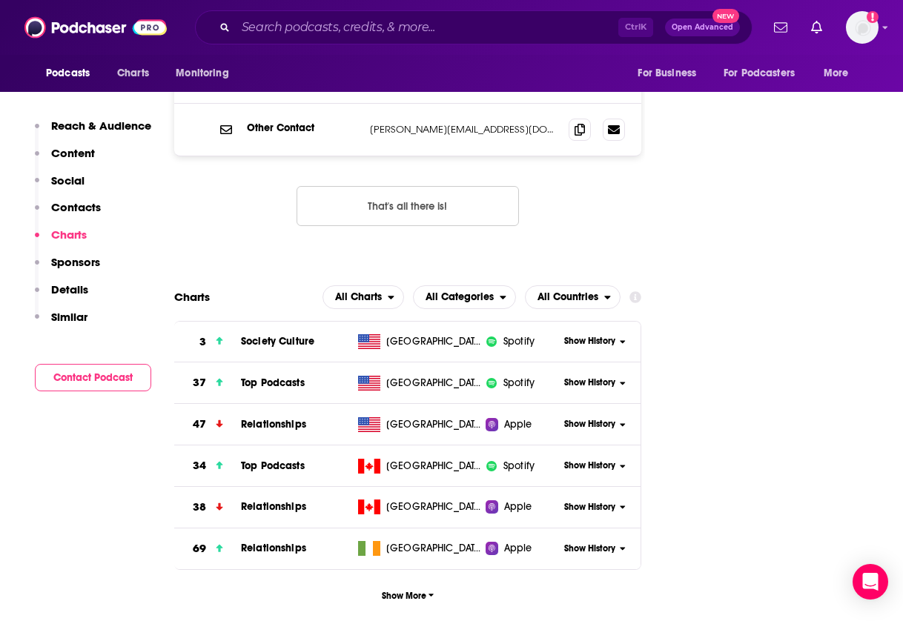
scroll to position [1618, 0]
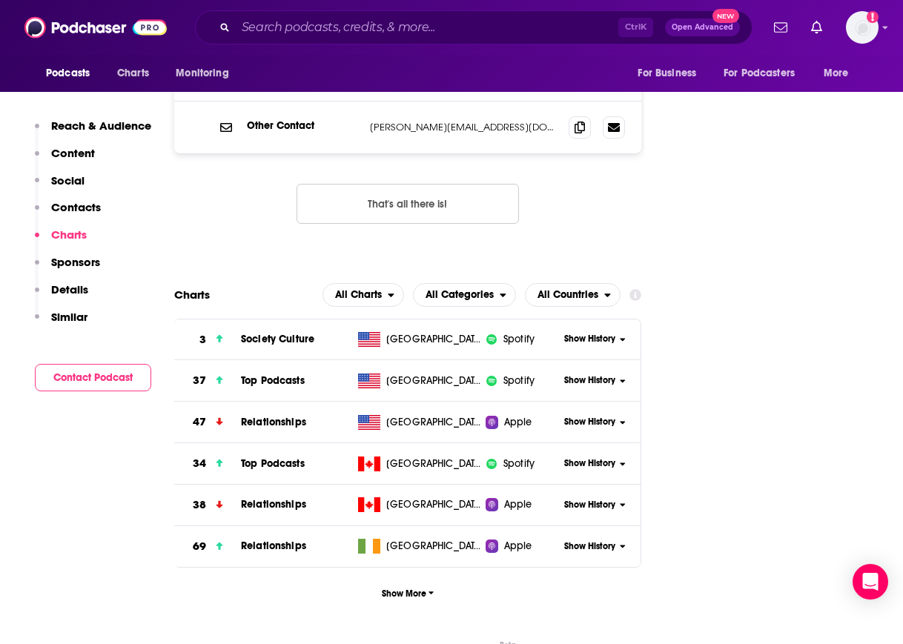
click at [603, 374] on span "Show History" at bounding box center [589, 380] width 51 height 13
